Goal: Information Seeking & Learning: Learn about a topic

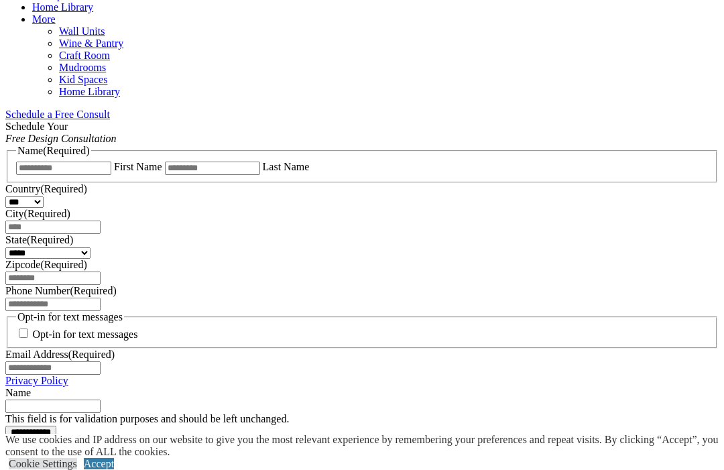
scroll to position [793, 0]
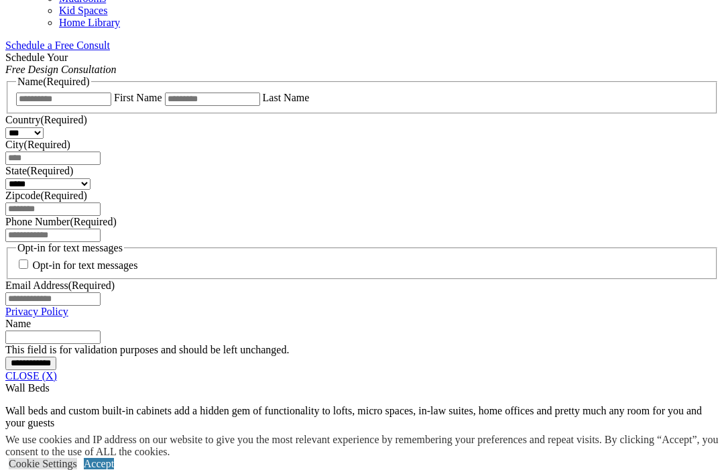
scroll to position [861, 0]
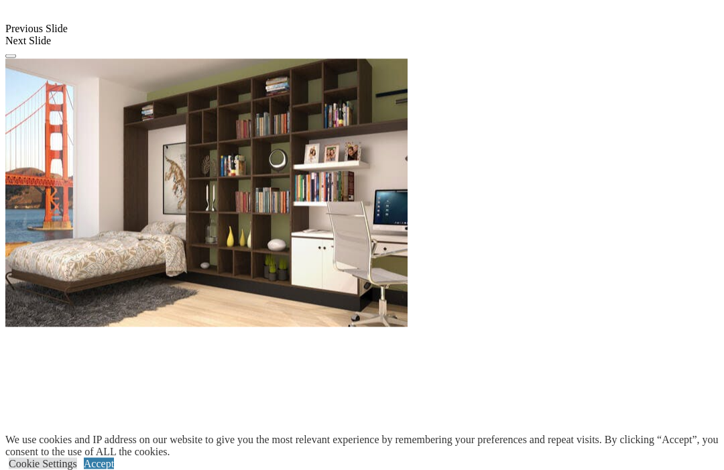
scroll to position [1672, 0]
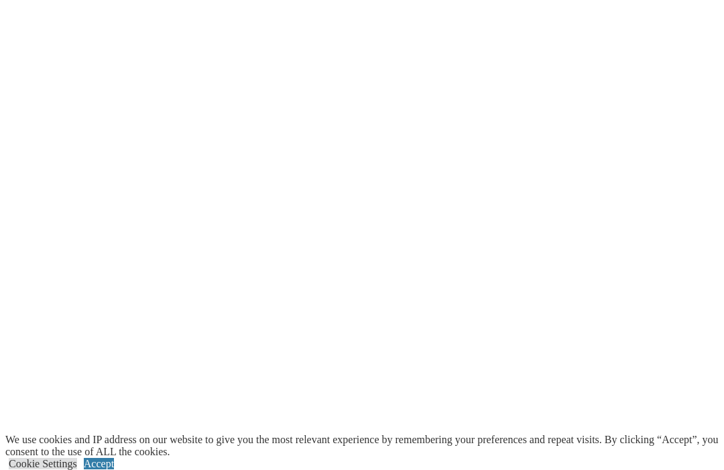
scroll to position [2098, 0]
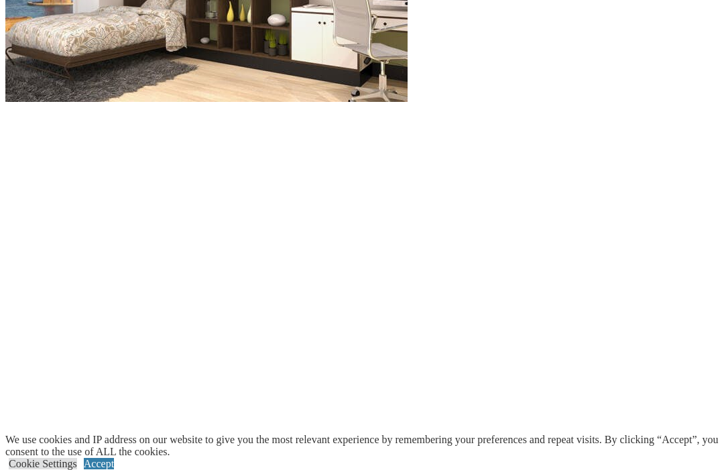
scroll to position [1884, 0]
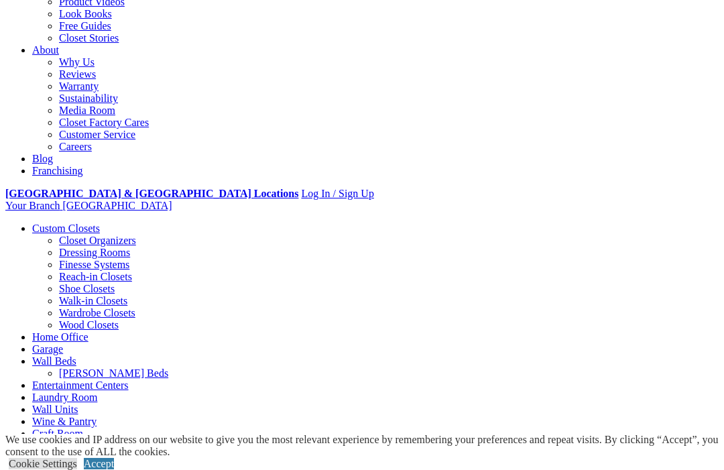
scroll to position [337, 0]
